Goal: Task Accomplishment & Management: Use online tool/utility

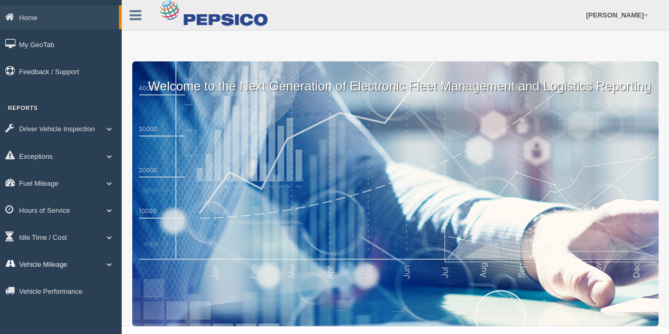
click at [97, 261] on link "Vehicle Mileage" at bounding box center [61, 264] width 122 height 24
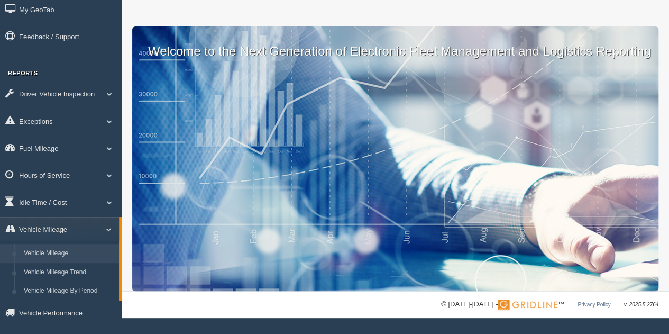
scroll to position [49, 0]
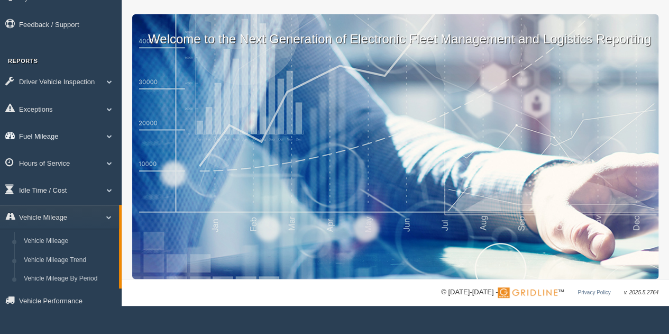
click at [70, 133] on link "Fuel Mileage" at bounding box center [61, 136] width 122 height 24
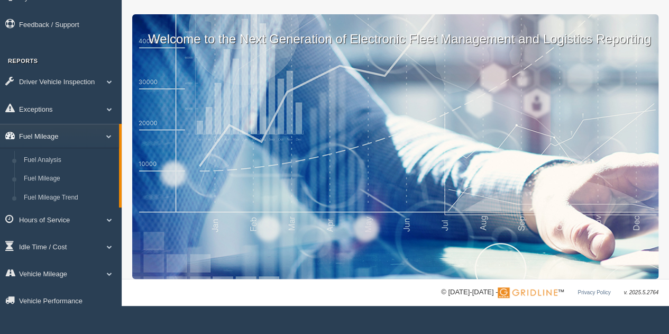
click at [85, 132] on link "Fuel Mileage" at bounding box center [59, 136] width 119 height 24
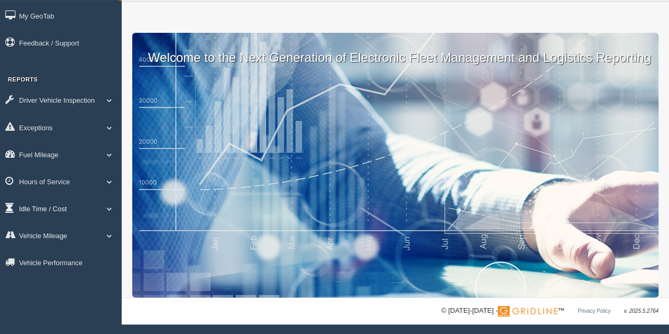
click at [77, 209] on link "Idle Time / Cost" at bounding box center [61, 208] width 122 height 24
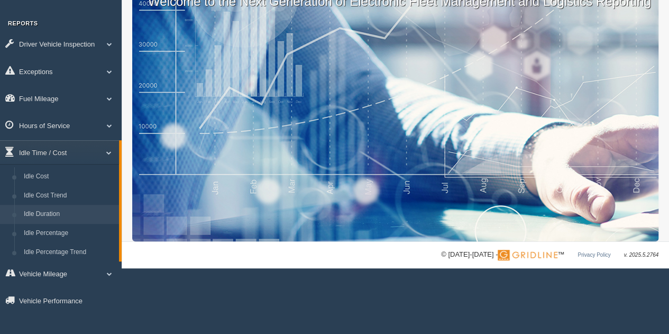
scroll to position [85, 0]
click at [70, 216] on link "Idle Duration" at bounding box center [69, 214] width 100 height 19
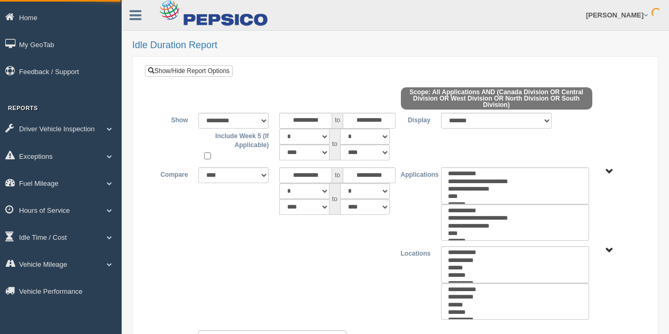
select select
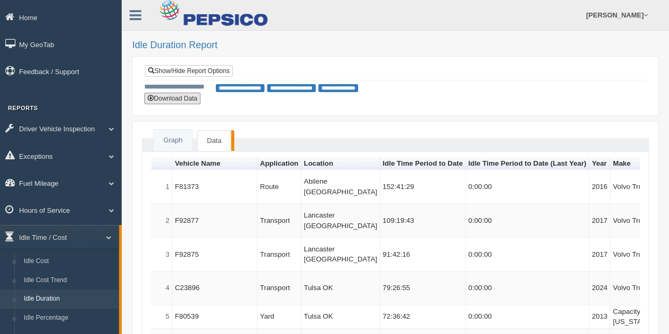
drag, startPoint x: 179, startPoint y: 100, endPoint x: 476, endPoint y: 124, distance: 298.2
click at [179, 100] on button "Download Data" at bounding box center [172, 99] width 56 height 12
